Goal: Task Accomplishment & Management: Manage account settings

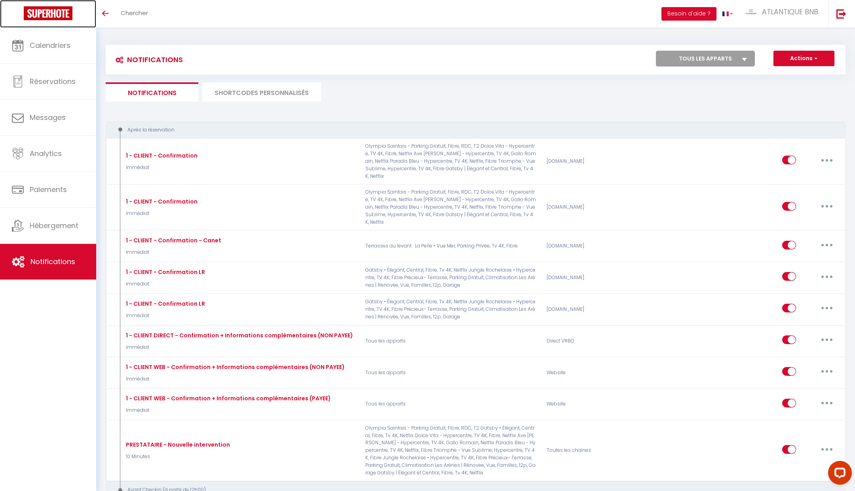
click at [51, 14] on img at bounding box center [48, 13] width 49 height 14
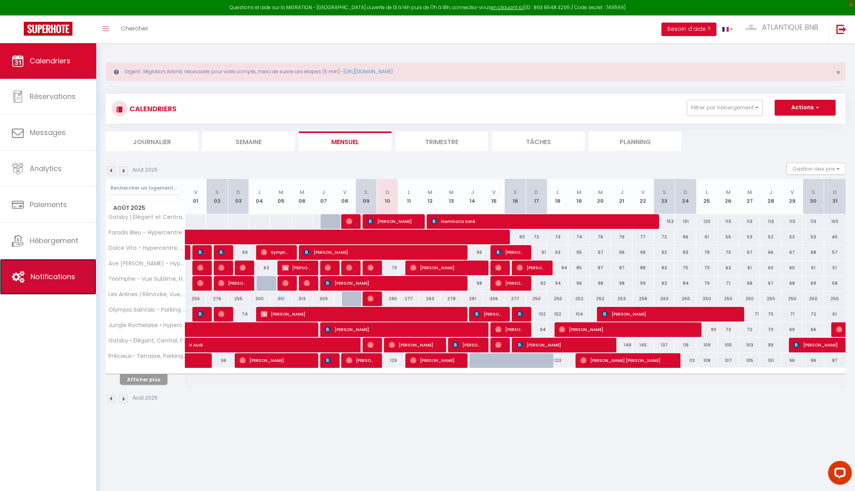
click at [59, 272] on span "Notifications" at bounding box center [52, 277] width 45 height 10
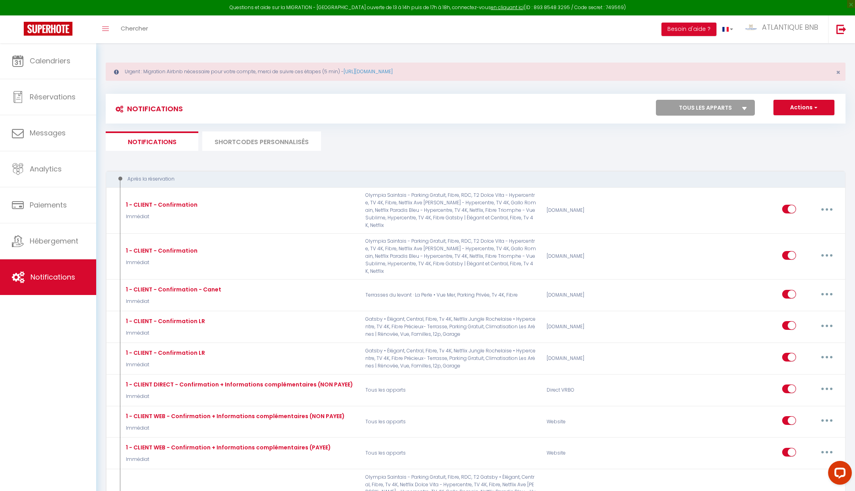
click at [252, 139] on li "SHORTCODES PERSONNALISÉS" at bounding box center [261, 140] width 119 height 19
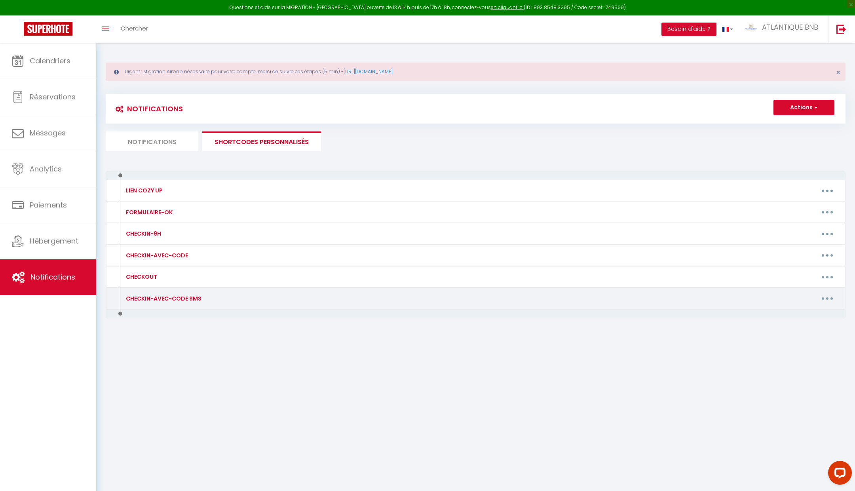
click at [830, 293] on button "button" at bounding box center [827, 298] width 22 height 13
click at [816, 316] on link "Editer" at bounding box center [807, 316] width 59 height 13
type input "CHECKIN-AVEC-CODE SMS"
type textarea "🔑🔒 VOS INSTRUCTIONS CHECKIN : 1. Récupérer les clés XXXXXX 2. Passez le badge d…"
type textarea "VOS INSTRUCTIONS CHECKIN : 1. Ouvrir la protection et rentrer le code (2703) 2.…"
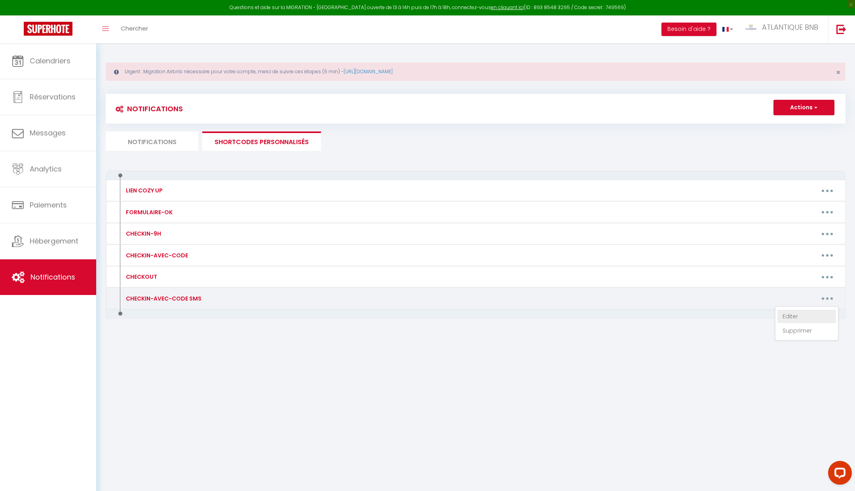
type textarea "VOS INSTRUCTIONS CHECKIN : 1. Ouvrir la boite aux lettres avec le code 7777 2. …"
type textarea "VOS INSTRUCTIONS CHECKIN : 1. Le code de la porte de l'immeuble est : 1407 2. L…"
type textarea "VOS INSTRUCTIONS CHECKIN : 1. Ouvrir la boite aux lettres avec le code 7777 2. …"
type textarea "VOS INSTRUCTIONS CHECKIN : 1. Ouvrir la protection et rentrer le code (1001) 2.…"
type textarea "🔑🔒 VOS INSTRUCTIONS CHECKIN : 1. Ouvrir la protection et rentrer le code (0525)…"
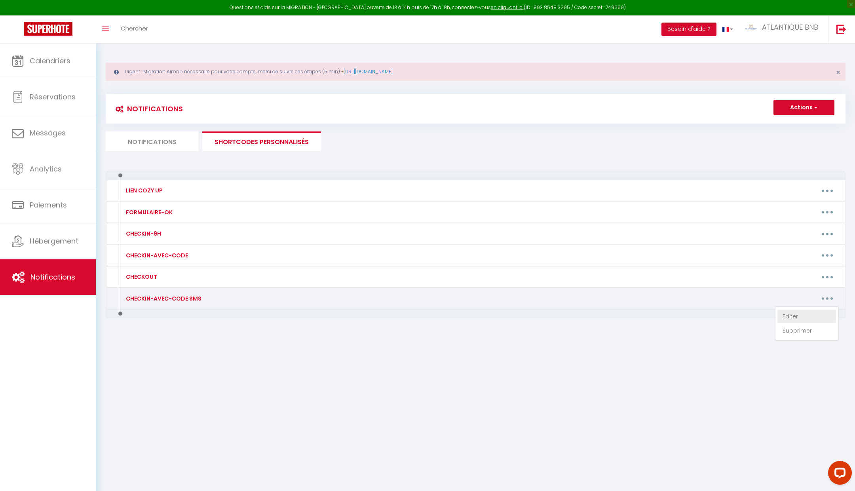
type textarea "VOS INSTRUCTIONS CHECKIN : 1. Ouvrir la protection et rentrer le code (0525) 2.…"
type textarea "VOS INSTRUCTIONS CHECKIN : 1. Ouvrir la protection et rentrer le code (1503) 2.…"
type textarea "VOS INSTRUCTIONS CHECKIN : 1. Ouvrir la protection et rentrer le code (1001) 2.…"
type textarea "VOS INSTRUCTIONS CHECKIN : 1. Ouvrir la boite aux lettres avec le code 7777 2. …"
type textarea "🔑🔒 VOS INSTRUCTIONS CHECKIN : 1. Arrivé en présentiel obligatoire de 15h à 19h …"
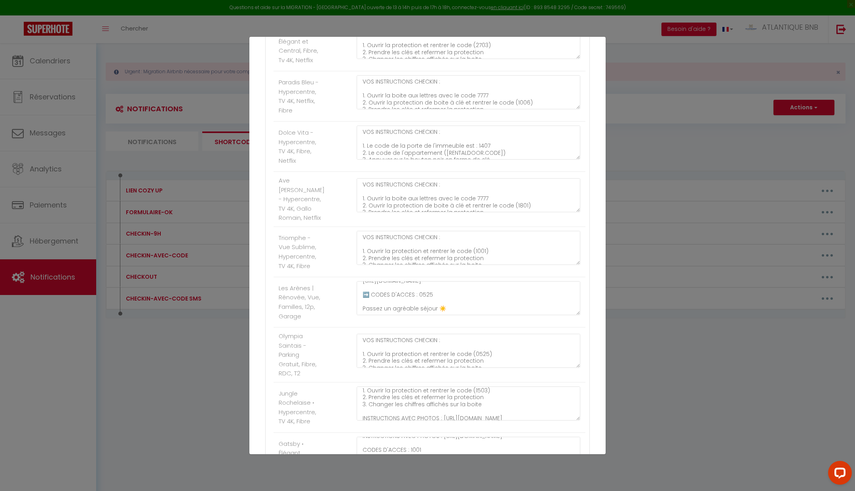
scroll to position [90, 0]
click at [463, 290] on textarea "🔑🔒 VOS INSTRUCTIONS CHECKIN : 1. Ouvrir la protection et rentrer le code (0525)…" at bounding box center [469, 298] width 224 height 34
type textarea "➡️"
drag, startPoint x: 369, startPoint y: 291, endPoint x: 362, endPoint y: 291, distance: 7.1
click at [362, 291] on textarea "🔑🔒 VOS INSTRUCTIONS CHECKIN : 1. Ouvrir la protection et rentrer le code (0525)…" at bounding box center [469, 298] width 224 height 34
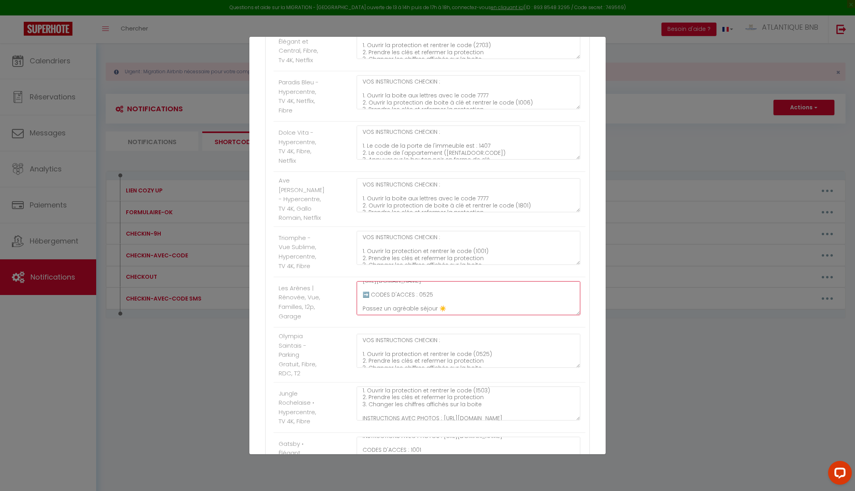
click at [456, 294] on textarea "🔑🔒 VOS INSTRUCTIONS CHECKIN : 1. Ouvrir la protection et rentrer le code (0525)…" at bounding box center [469, 298] width 224 height 34
paste textarea "➡️"
paste textarea "Porte garage : appuyer 2 secondes sur “A”. 2️⃣ Vous pouvez entrer par le garage…"
click at [365, 287] on textarea "🔑🔒 VOS INSTRUCTIONS CHECKIN : 1. Ouvrir la protection et rentrer le code (0525)…" at bounding box center [469, 298] width 224 height 34
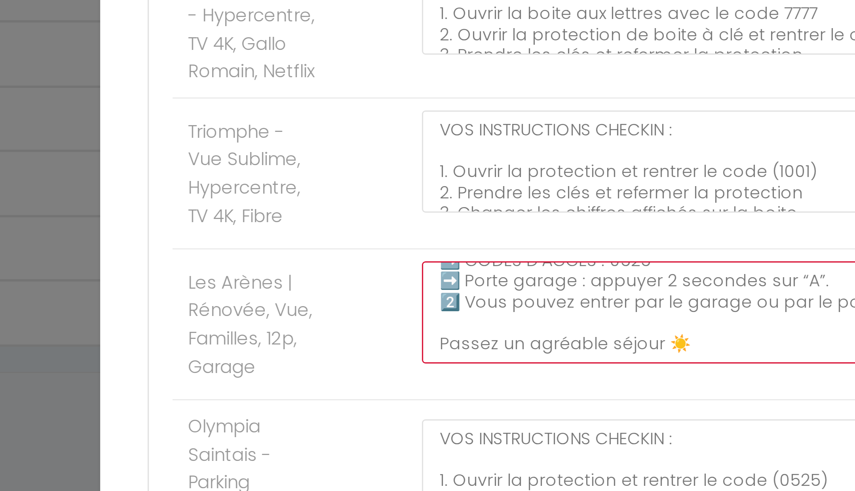
click at [380, 293] on textarea "🔑🔒 VOS INSTRUCTIONS CHECKIN : 1. Ouvrir la protection et rentrer le code (0525)…" at bounding box center [469, 298] width 224 height 34
click at [367, 285] on textarea "🔑🔒 VOS INSTRUCTIONS CHECKIN : 1. Ouvrir la protection et rentrer le code (0525)…" at bounding box center [469, 298] width 224 height 34
click at [369, 292] on textarea "🔑🔒 VOS INSTRUCTIONS CHECKIN : 1. Ouvrir la protection et rentrer le code (0525)…" at bounding box center [469, 298] width 224 height 34
paste textarea "➡️"
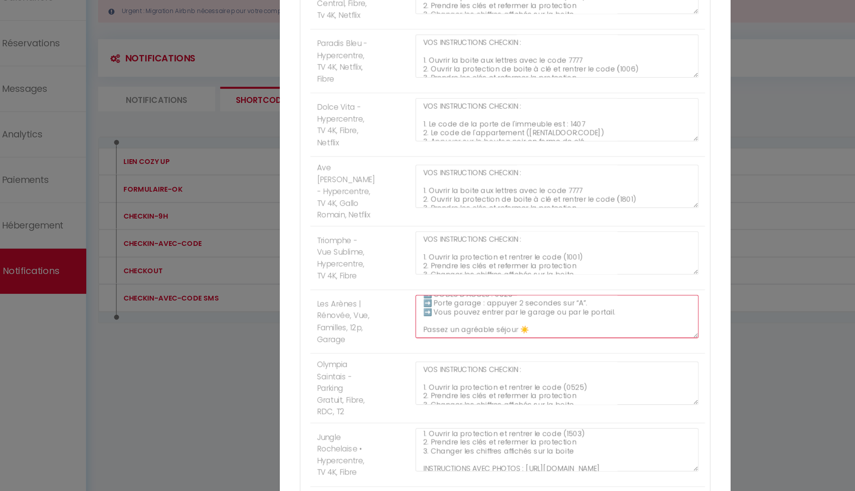
scroll to position [156, 0]
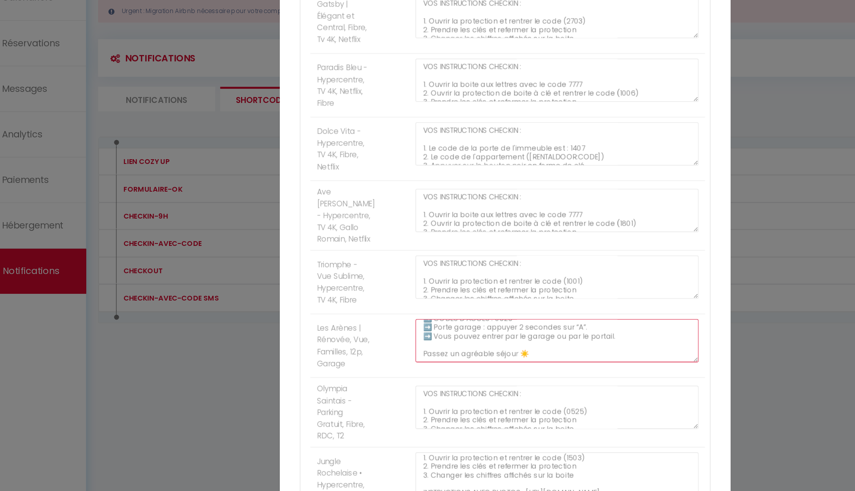
click at [488, 335] on textarea "🔑🔒 VOS INSTRUCTIONS CHECKIN : 1. Ouvrir la protection et rentrer le code (0525)…" at bounding box center [469, 332] width 224 height 34
drag, startPoint x: 508, startPoint y: 327, endPoint x: 392, endPoint y: 325, distance: 116.4
click at [392, 325] on textarea "🔑🔒 VOS INSTRUCTIONS CHECKIN : 1. Ouvrir la protection et rentrer le code (0525)…" at bounding box center [469, 332] width 224 height 34
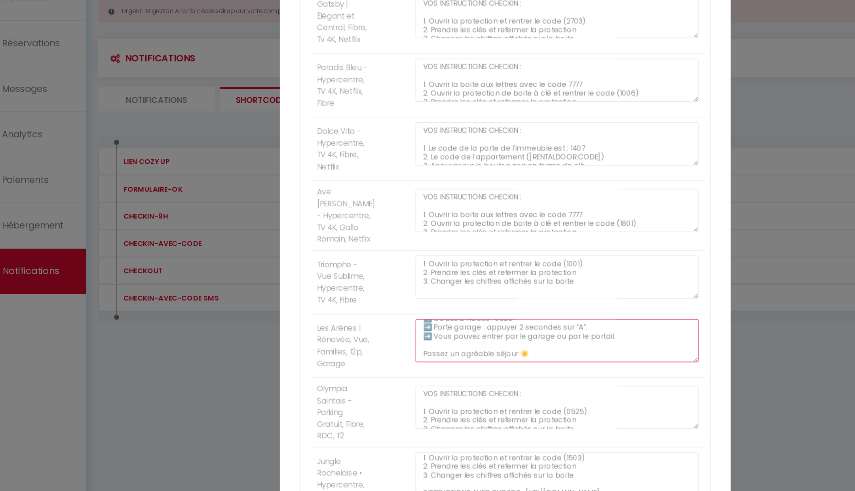
click at [511, 338] on textarea "🔑🔒 VOS INSTRUCTIONS CHECKIN : 1. Ouvrir la protection et rentrer le code (0525)…" at bounding box center [469, 332] width 224 height 34
drag, startPoint x: 514, startPoint y: 341, endPoint x: 365, endPoint y: 329, distance: 148.6
click at [365, 329] on textarea "🔑🔒 VOS INSTRUCTIONS CHECKIN : 1. Ouvrir la protection et rentrer le code (0525)…" at bounding box center [469, 332] width 224 height 34
click at [465, 348] on div "🔑🔒 VOS INSTRUCTIONS CHECKIN : 1. Ouvrir la protection et rentrer le code (0525)…" at bounding box center [469, 336] width 234 height 42
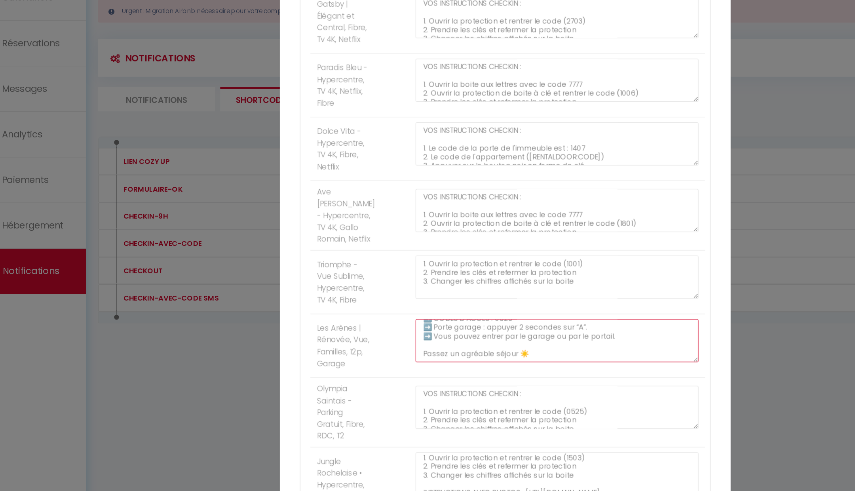
scroll to position [104, 0]
drag, startPoint x: 516, startPoint y: 340, endPoint x: 396, endPoint y: 342, distance: 119.6
click at [396, 342] on textarea "🔑🔒 VOS INSTRUCTIONS CHECKIN : 1. Ouvrir la protection et rentrer le code (0525)…" at bounding box center [469, 332] width 224 height 34
drag, startPoint x: 370, startPoint y: 327, endPoint x: 508, endPoint y: 327, distance: 137.8
click at [508, 327] on textarea "🔑🔒 VOS INSTRUCTIONS CHECKIN : 1. Ouvrir la protection et rentrer le code (0525)…" at bounding box center [469, 332] width 224 height 34
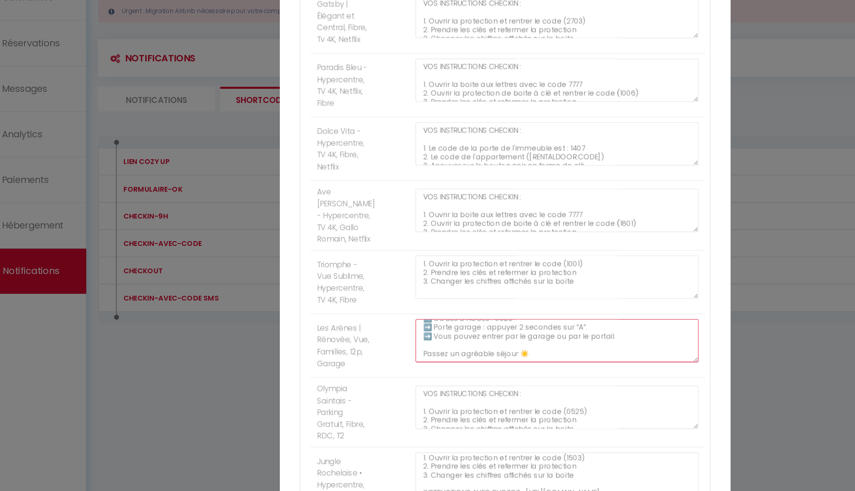
paste textarea "Accès :"
click at [384, 319] on textarea "🔑🔒 VOS INSTRUCTIONS CHECKIN : 1. Ouvrir la protection et rentrer le code (0525)…" at bounding box center [469, 332] width 224 height 34
type textarea "🔑🔒 VOS INSTRUCTIONS CHECKIN : 1. Ouvrir la protection et rentrer le code (0525)…"
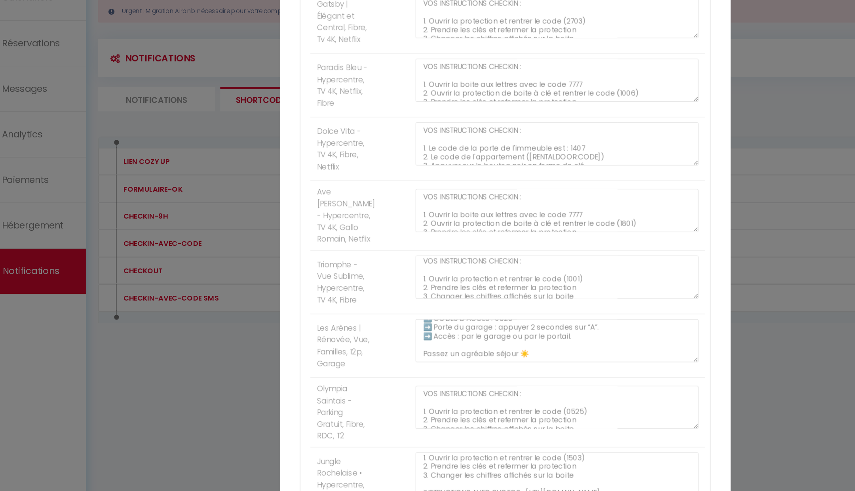
click at [529, 352] on div "🔑🔒 VOS INSTRUCTIONS CHECKIN : 1. Ouvrir la protection et rentrer le code (0525)…" at bounding box center [469, 336] width 234 height 42
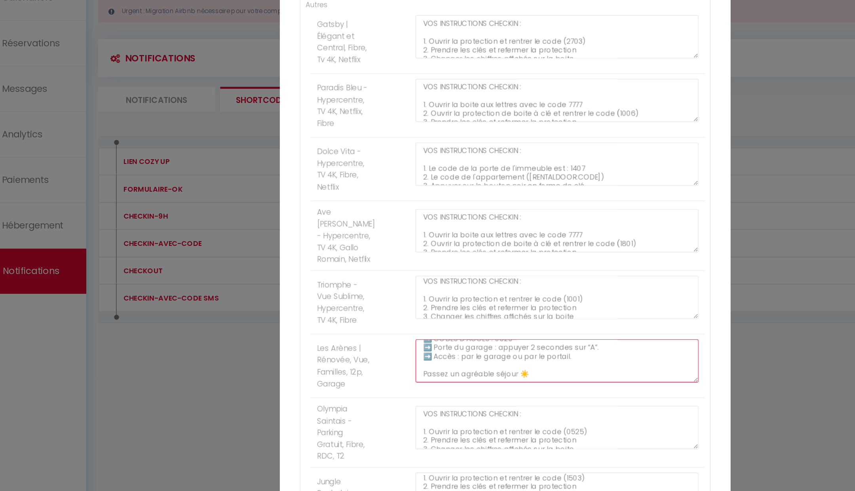
click at [508, 331] on textarea "🔑🔒 VOS INSTRUCTIONS CHECKIN : 1. Ouvrir la protection et rentrer le code (0525)…" at bounding box center [469, 348] width 224 height 34
drag, startPoint x: 482, startPoint y: 355, endPoint x: 360, endPoint y: 337, distance: 123.7
click at [360, 337] on textarea "🔑🔒 VOS INSTRUCTIONS CHECKIN : 1. Ouvrir la protection et rentrer le code (0525)…" at bounding box center [469, 348] width 224 height 34
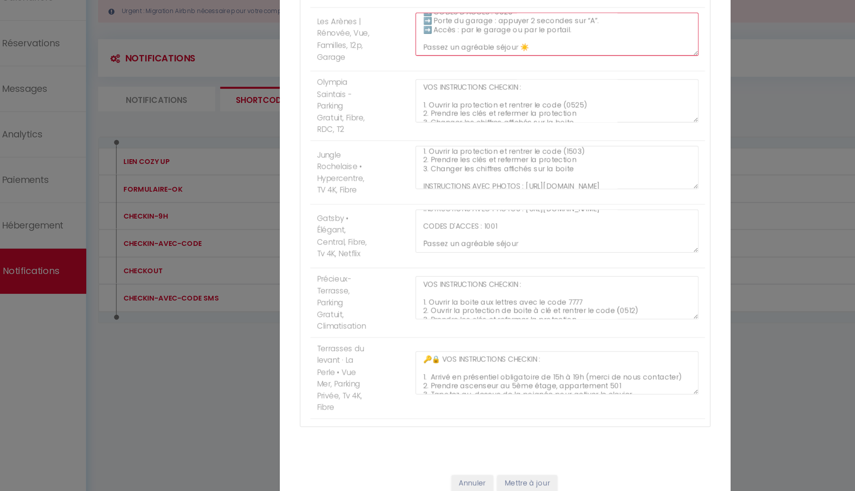
scroll to position [15, 0]
click at [452, 438] on button "Mettre à jour" at bounding box center [445, 444] width 48 height 13
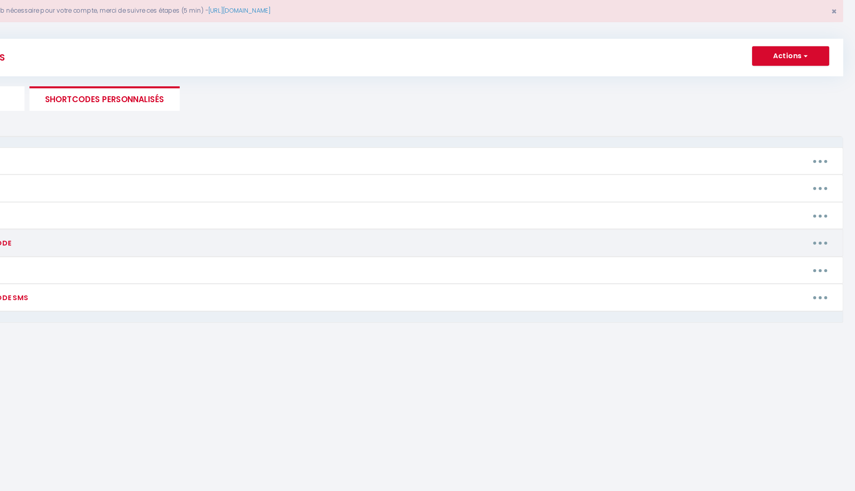
click at [827, 250] on button "button" at bounding box center [827, 255] width 22 height 13
click at [813, 267] on link "Editer" at bounding box center [807, 272] width 59 height 13
type input "CHECKIN-AVEC-CODE"
type textarea "🔑🔒 VOS INSTRUCTIONS CHECKIN : 1. Récupérer les clés XXXXXX 2. Passez le badge d…"
type textarea "🔑🔒 VOS INSTRUCTIONS CHECKIN : 1. Ouvrir la protection et rentrer le code (2703)…"
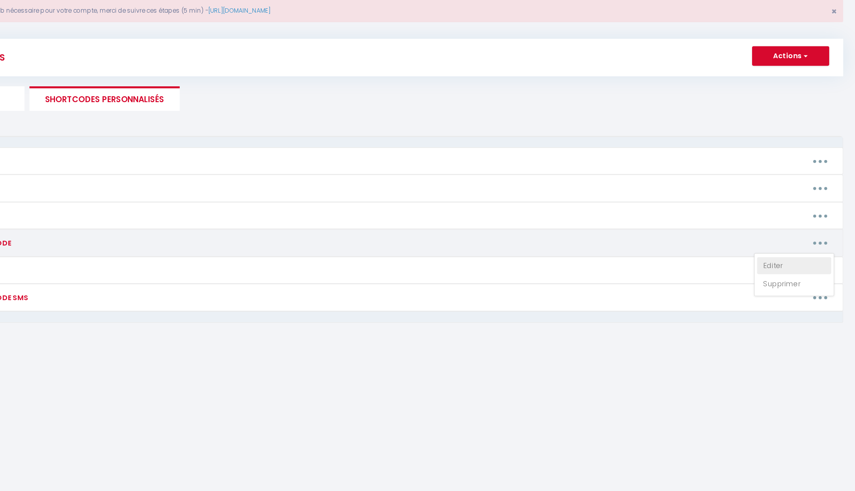
type textarea "🔑🔒 VOS INSTRUCTIONS CHECKIN : 1. Ouvrir la boite aux lettres avec le code 7777 …"
type textarea "🔑🔒 VOS INSTRUCTIONS CHECKIN : 1. Le code de la porte de l'immeuble est : 1407 2…"
type textarea "🔑🔒 VOS INSTRUCTIONS CHECKIN : 1. Ouvrir la boite aux lettres avec le code 7777 …"
type textarea "🔑🔒 VOS INSTRUCTIONS CHECKIN : 1. Ouvrir la protection et rentrer le code (1001)…"
type textarea "🔑🔒 VOS INSTRUCTIONS CHECKIN : 1. Ouvrir la protection et rentrer le code (0525)…"
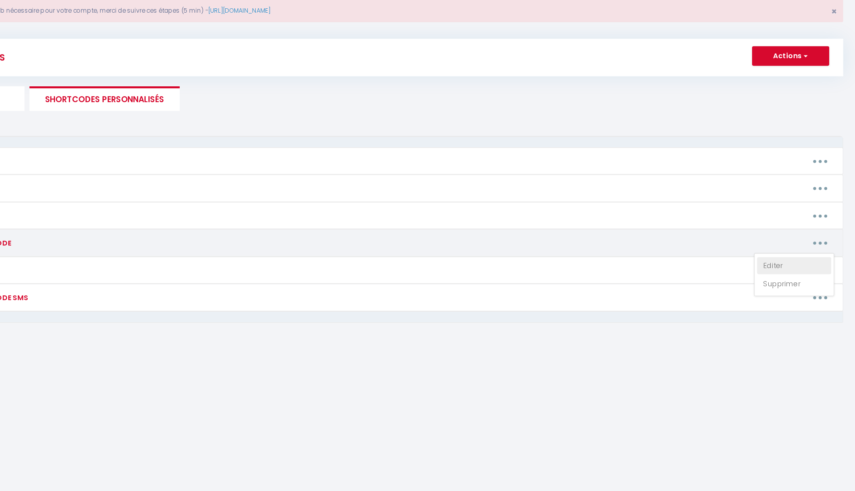
type textarea "🔑🔒 VOS INSTRUCTIONS CHECKIN : 1. Ouvrir la protection et rentrer le code (0525)…"
type textarea "🔑🔒 VOS INSTRUCTIONS CHECKIN : 1. Ouvrir la protection et rentrer le code (1503)…"
type textarea "🔑🔒 VOS INSTRUCTIONS CHECKIN : 1. Ouvrir la protection et rentrer le code (1001)…"
type textarea "🔑🔒 VOS INSTRUCTIONS CHECKIN : 1. Ouvrir la boite aux lettres avec le code 7777 …"
type textarea "🔑🔒 VOS INSTRUCTIONS CHECKIN : 1. Arrivé en présentiel obligatoire de 15h à 19h …"
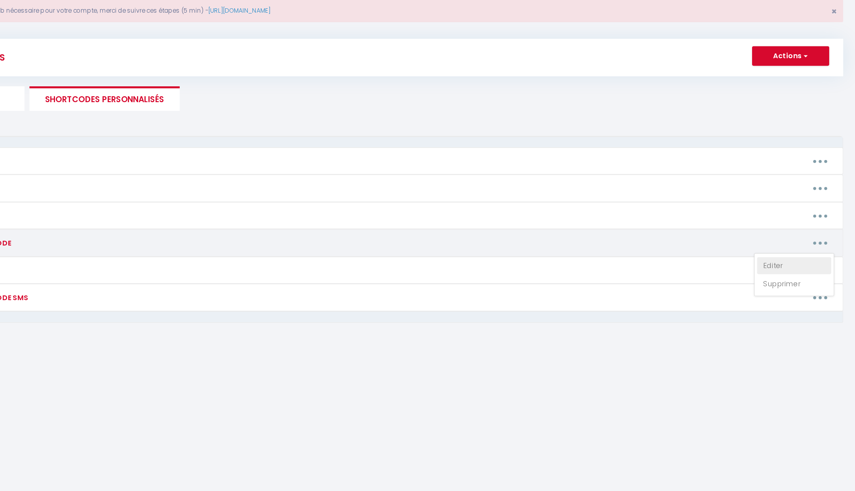
scroll to position [0, 0]
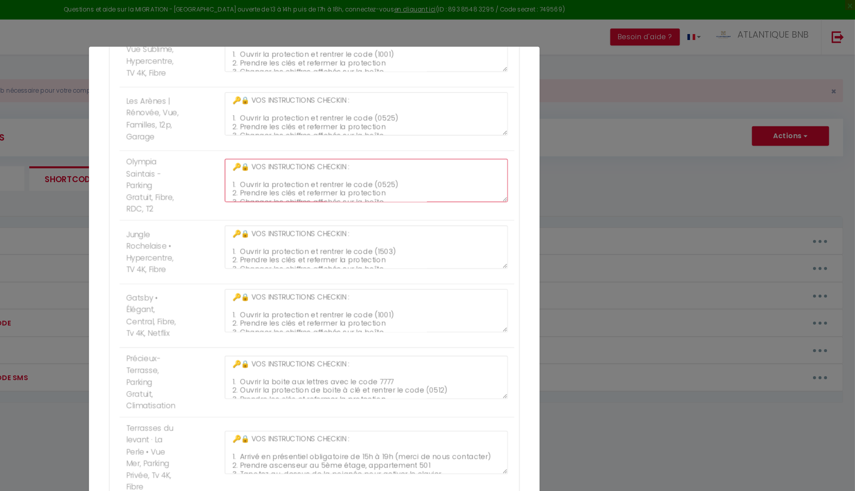
click at [448, 152] on textarea "🔑🔒 VOS INSTRUCTIONS CHECKIN : 1. Ouvrir la protection et rentrer le code (0525)…" at bounding box center [469, 143] width 224 height 34
paste textarea "➡️ Porte du garage : appuyer 2 secondes sur “A”. ➡️ Accès : par le garage ou pa…"
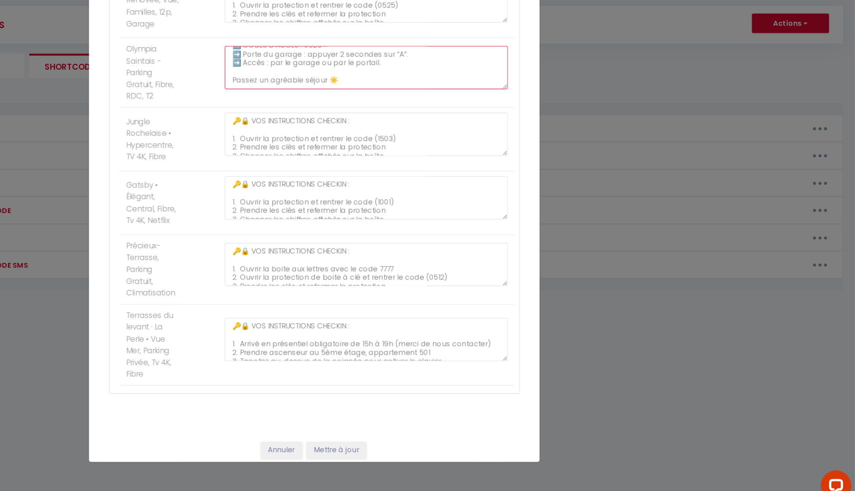
scroll to position [0, 0]
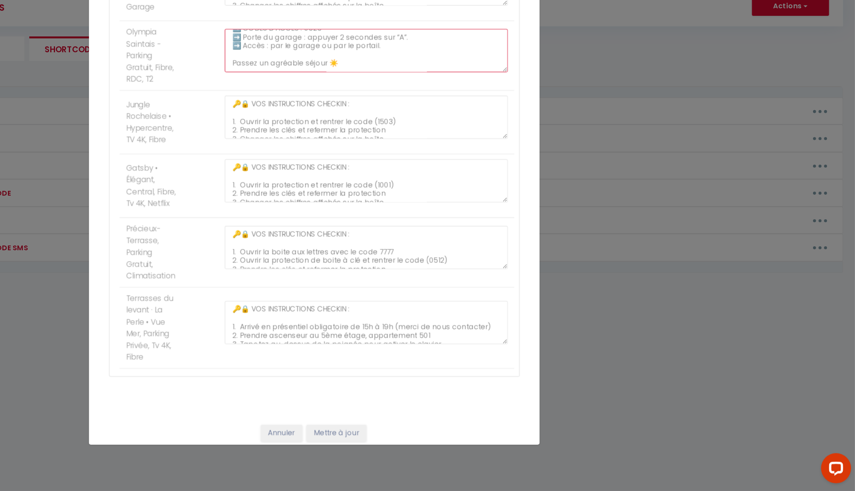
type textarea "🔑🔒 VOS INSTRUCTIONS CHECKIN : 1. Ouvrir la protection et rentrer le code (0525)…"
click at [453, 438] on button "Mettre à jour" at bounding box center [445, 444] width 48 height 13
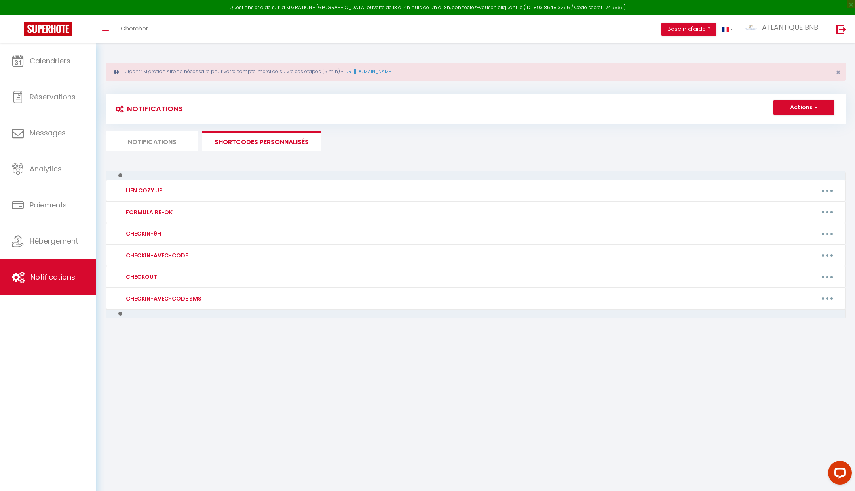
click at [158, 132] on li "Notifications" at bounding box center [152, 140] width 93 height 19
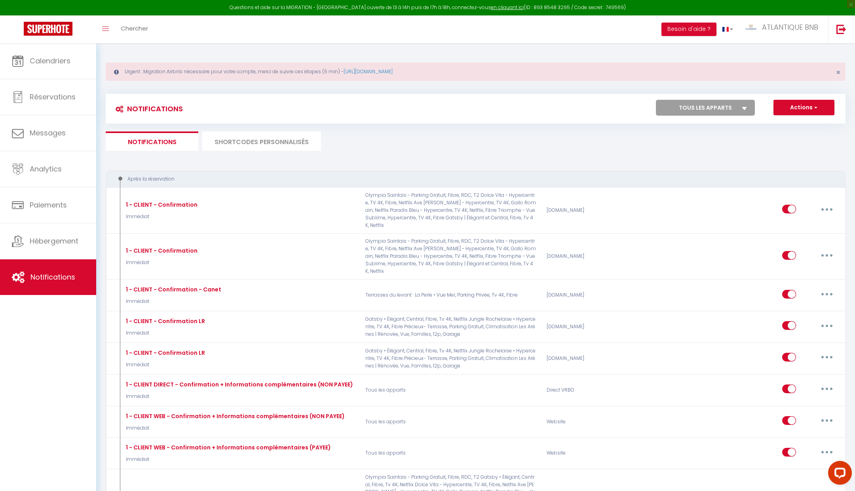
scroll to position [31, 0]
